Goal: Information Seeking & Learning: Learn about a topic

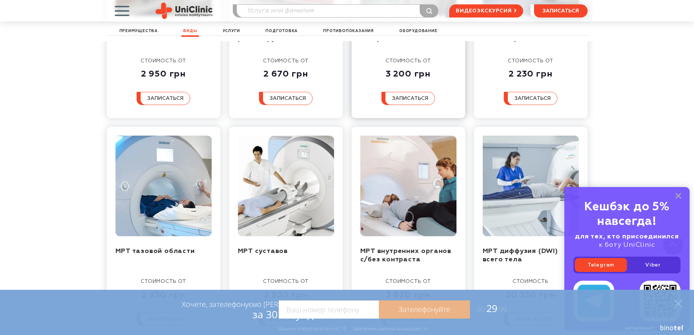
scroll to position [547, 0]
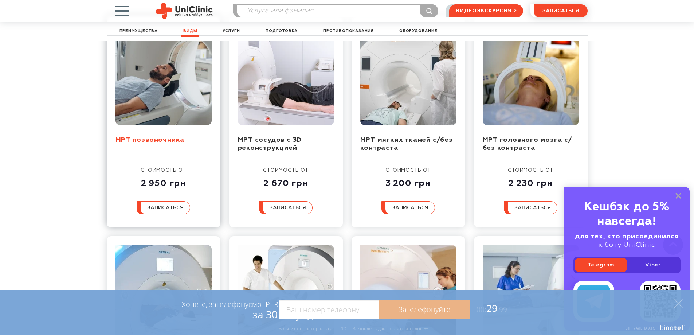
click at [136, 137] on link "МРТ позвоночника" at bounding box center [151, 140] width 70 height 7
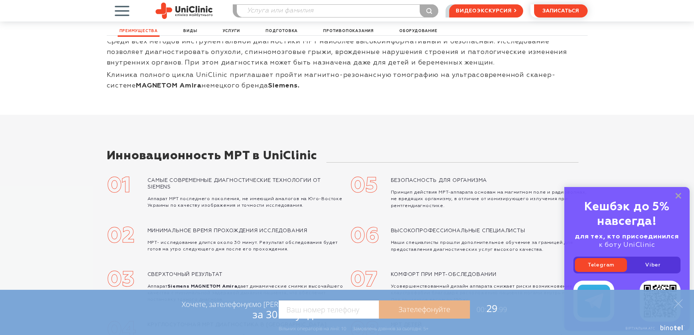
scroll to position [0, 0]
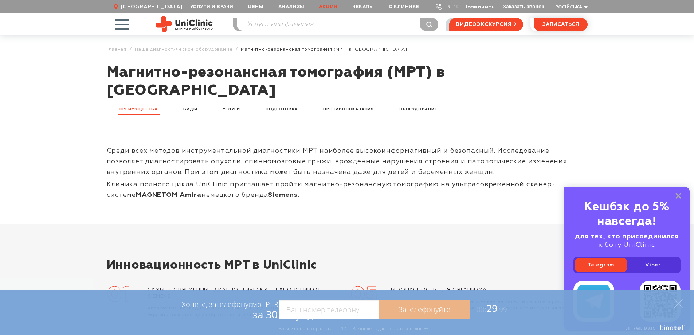
click at [326, 8] on link "Акции" at bounding box center [328, 6] width 33 height 13
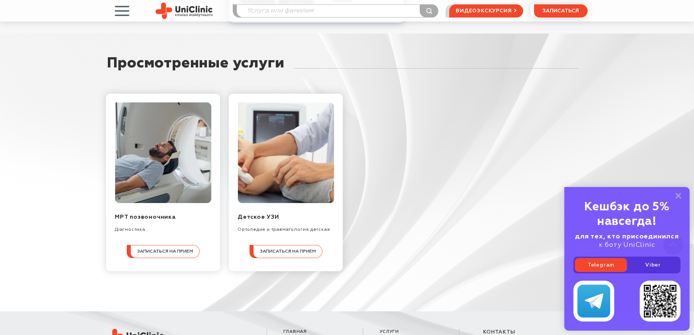
scroll to position [255, 0]
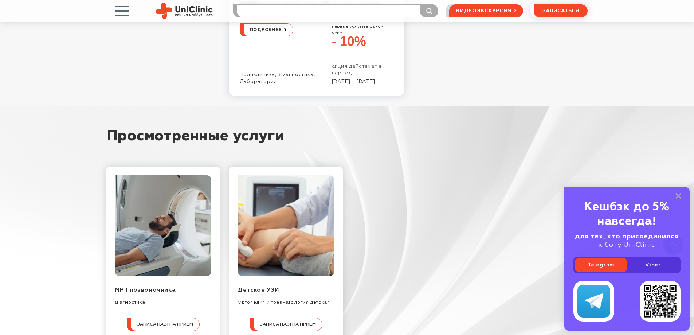
click at [282, 10] on input "search" at bounding box center [338, 11] width 202 height 12
type input "мрт детям"
click at [420, 4] on button "submit" at bounding box center [429, 10] width 19 height 13
